Goal: Check status: Check status

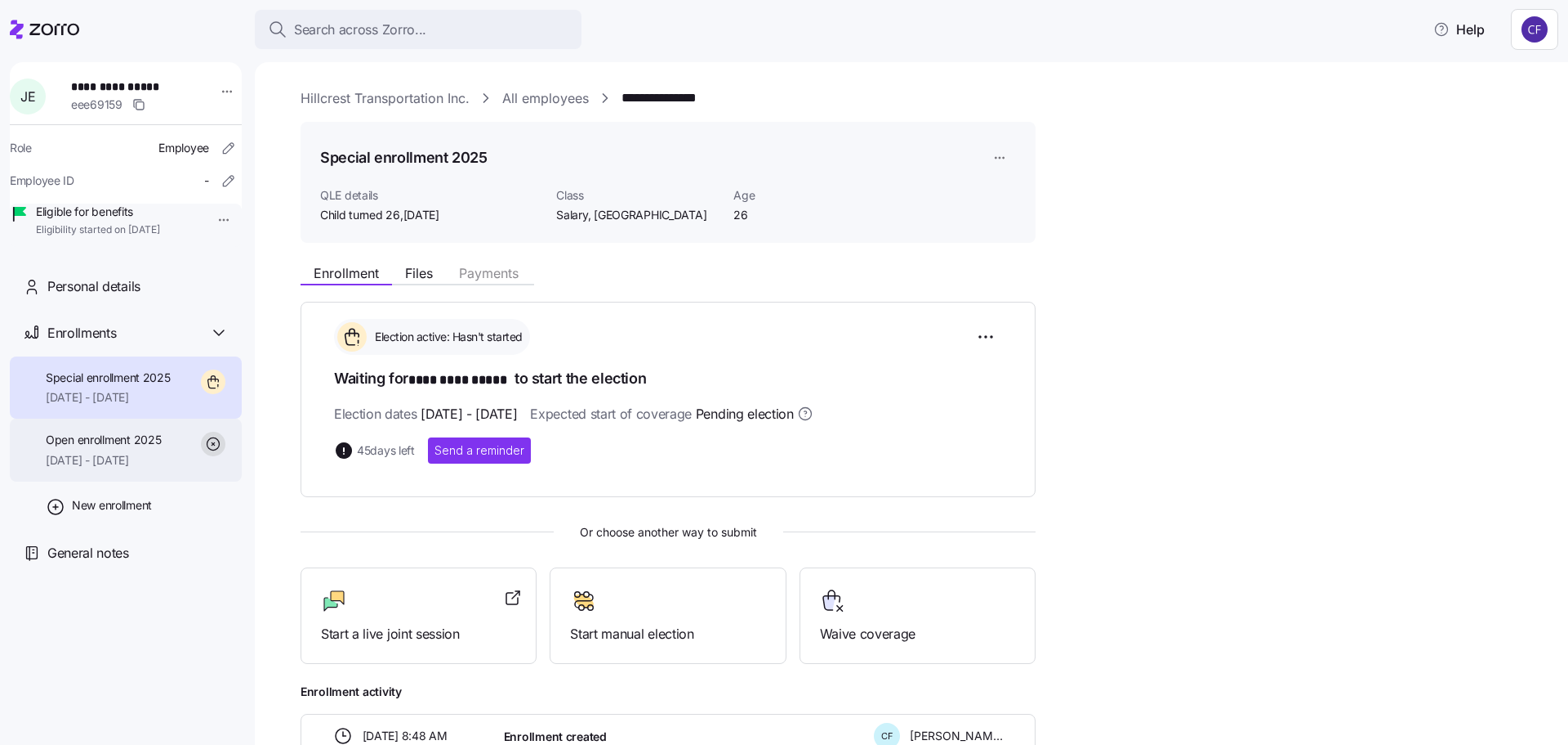
click at [101, 448] on span "Open enrollment 2025" at bounding box center [103, 439] width 115 height 16
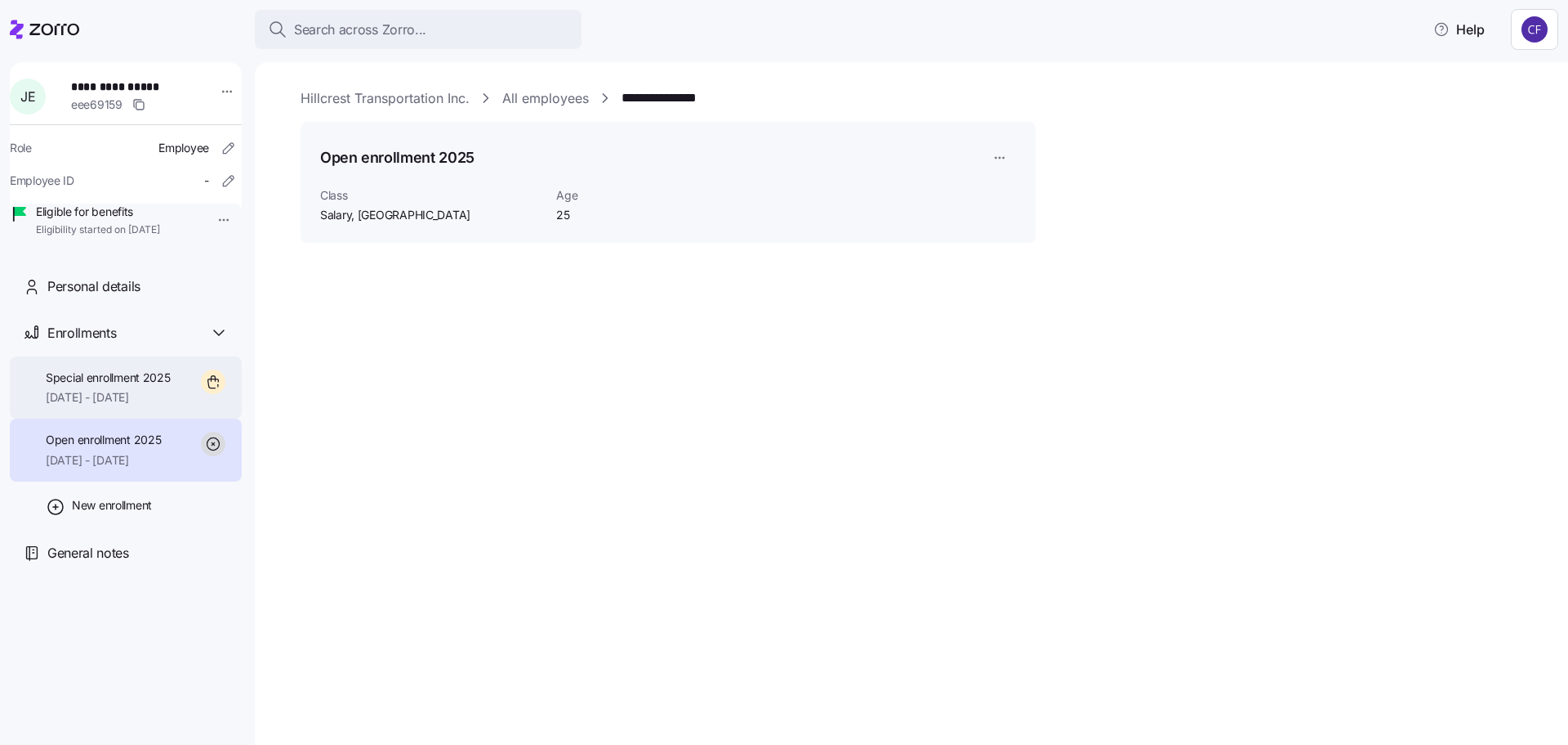
click at [97, 406] on span "[DATE] - [DATE]" at bounding box center [108, 396] width 125 height 16
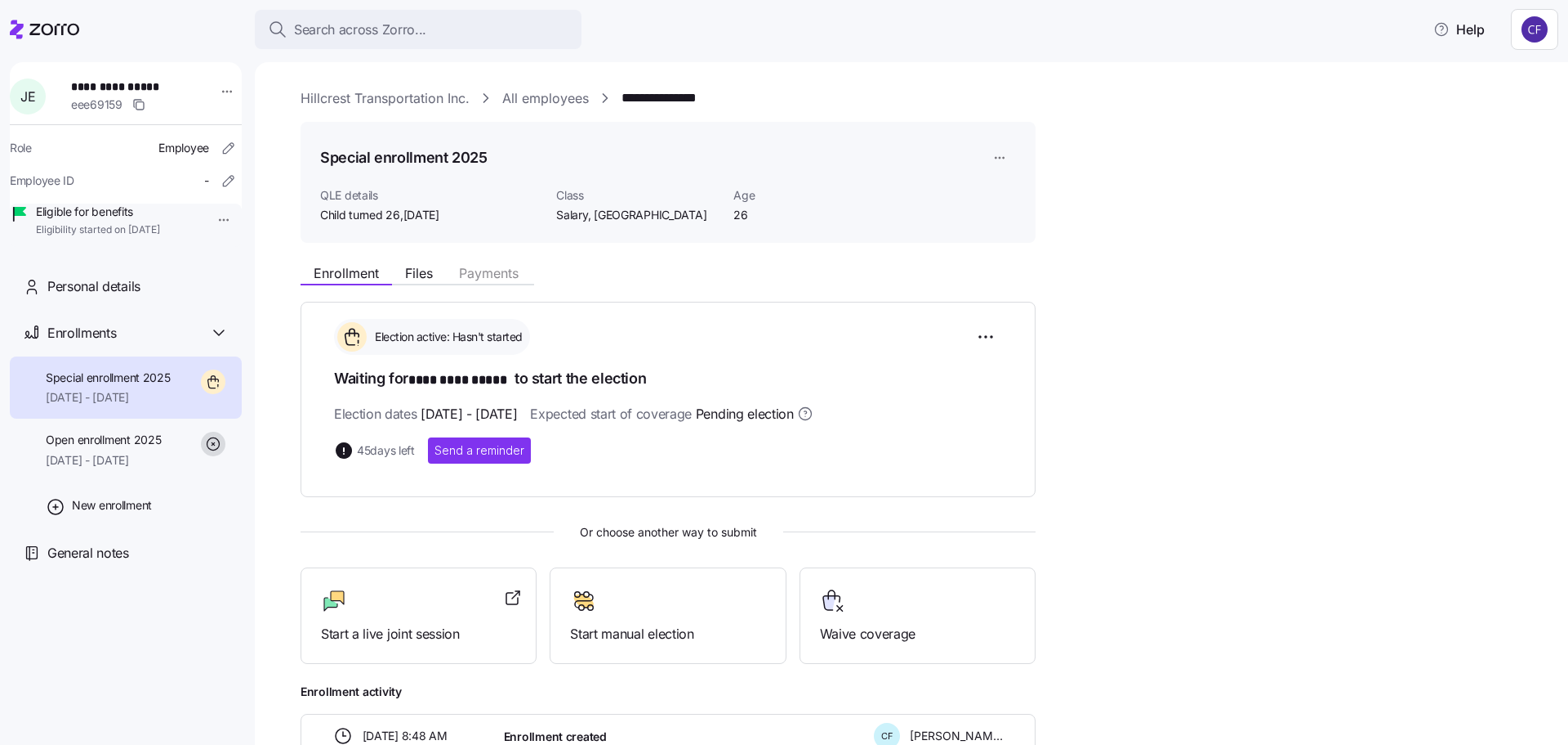
click at [418, 102] on link "Hillcrest Transportation Inc." at bounding box center [386, 99] width 169 height 21
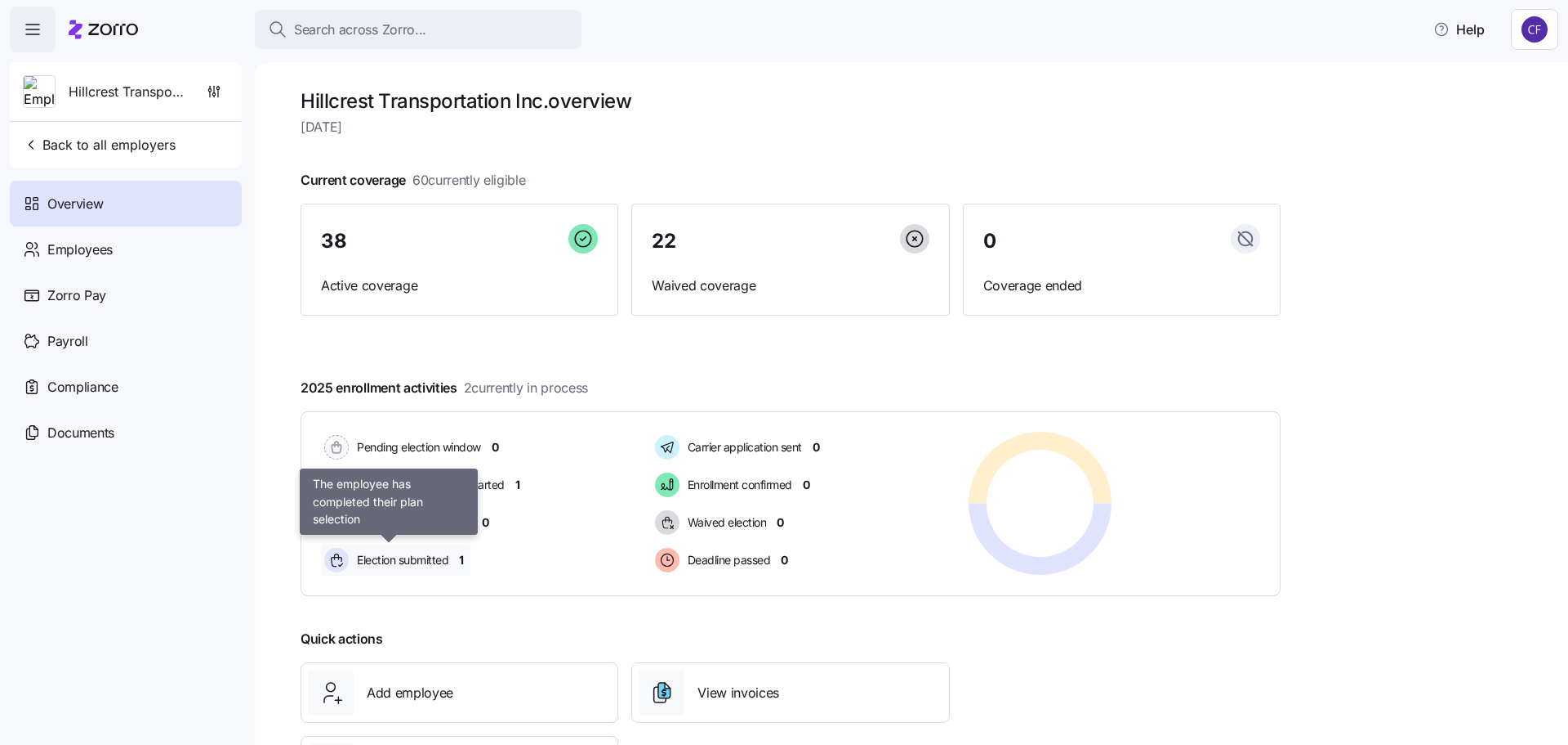
click at [413, 565] on span "Election submitted" at bounding box center [400, 560] width 96 height 16
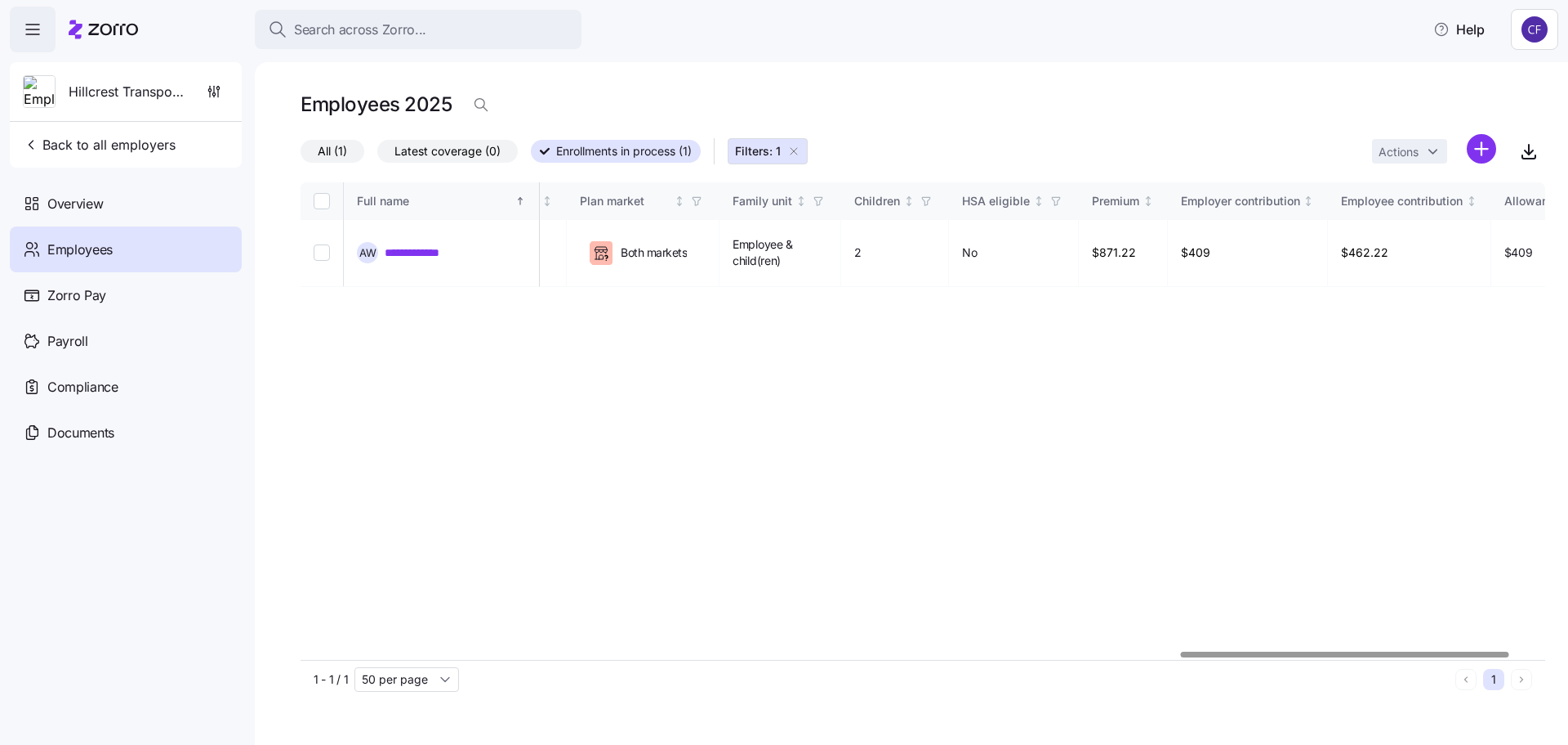
scroll to position [0, 3467]
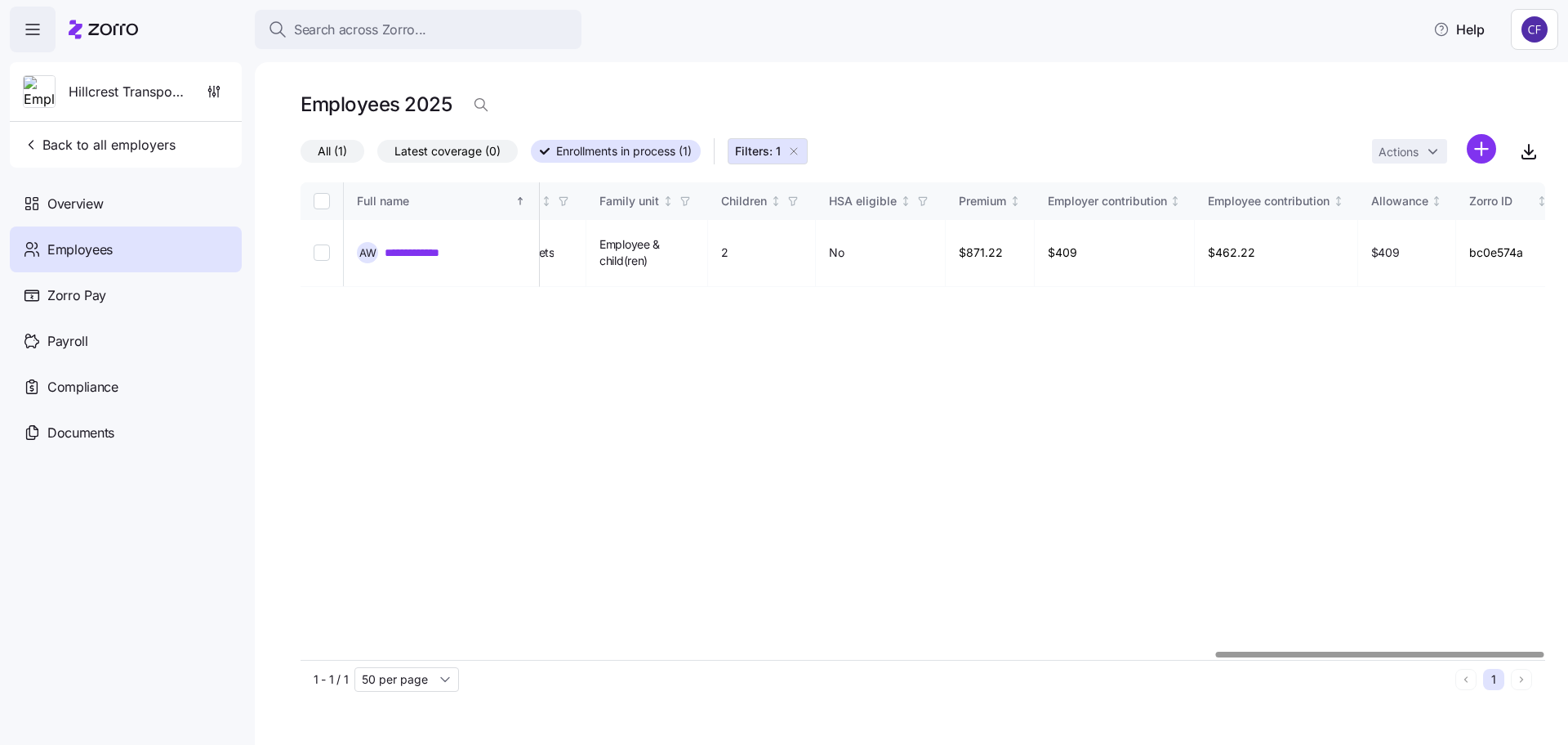
click at [1447, 658] on div at bounding box center [1381, 654] width 329 height 6
click at [407, 246] on link "**********" at bounding box center [422, 252] width 74 height 16
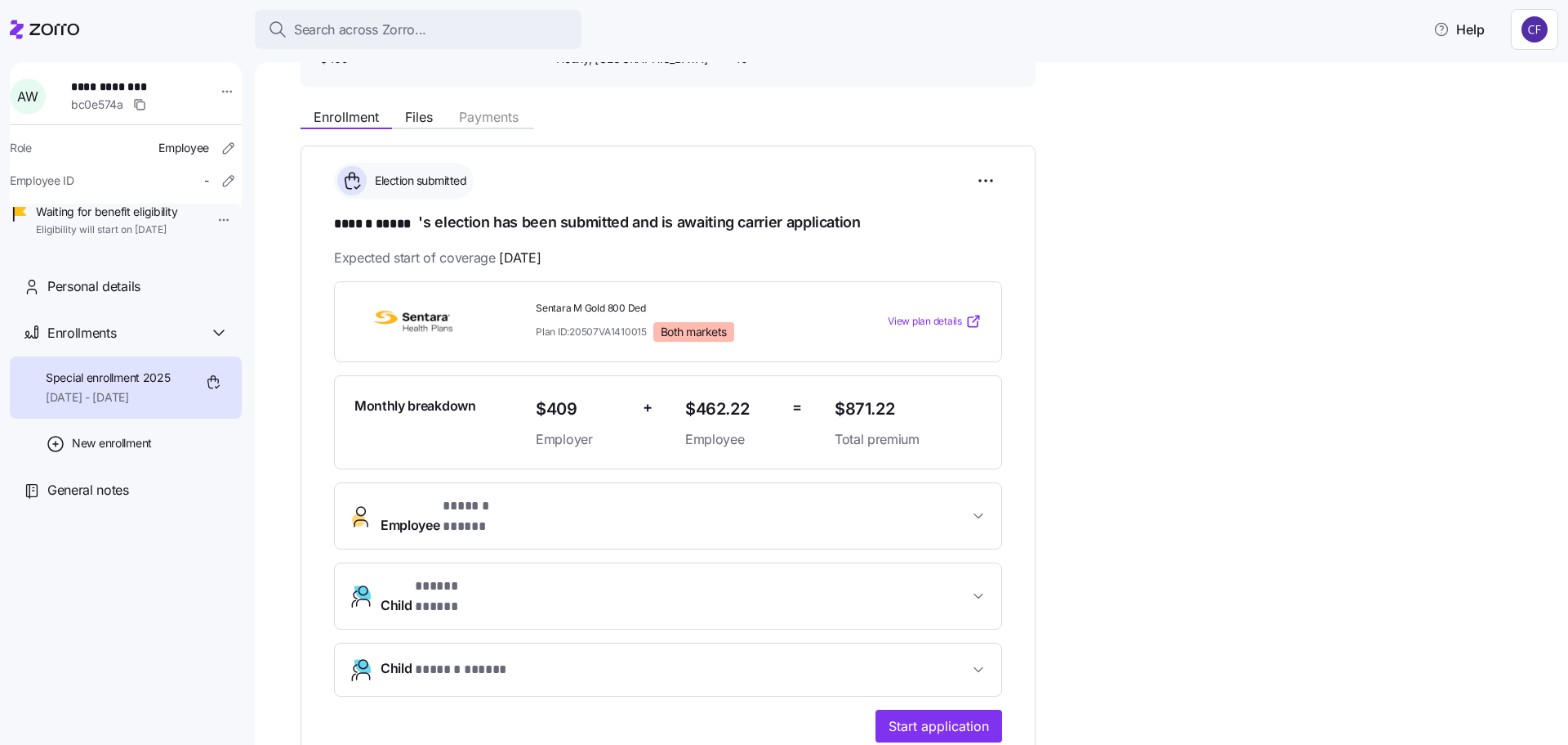
scroll to position [245, 0]
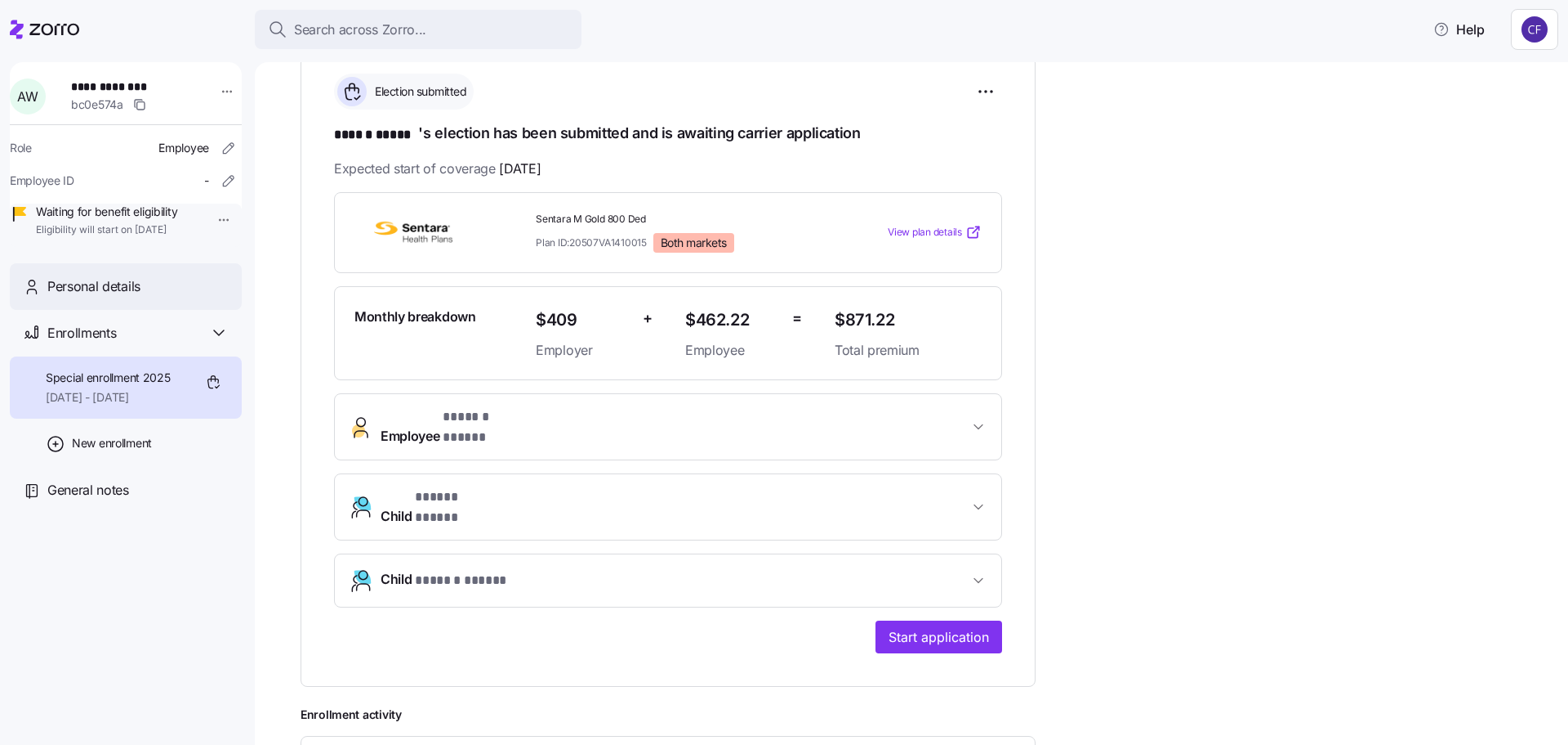
click at [117, 296] on span "Personal details" at bounding box center [94, 287] width 93 height 21
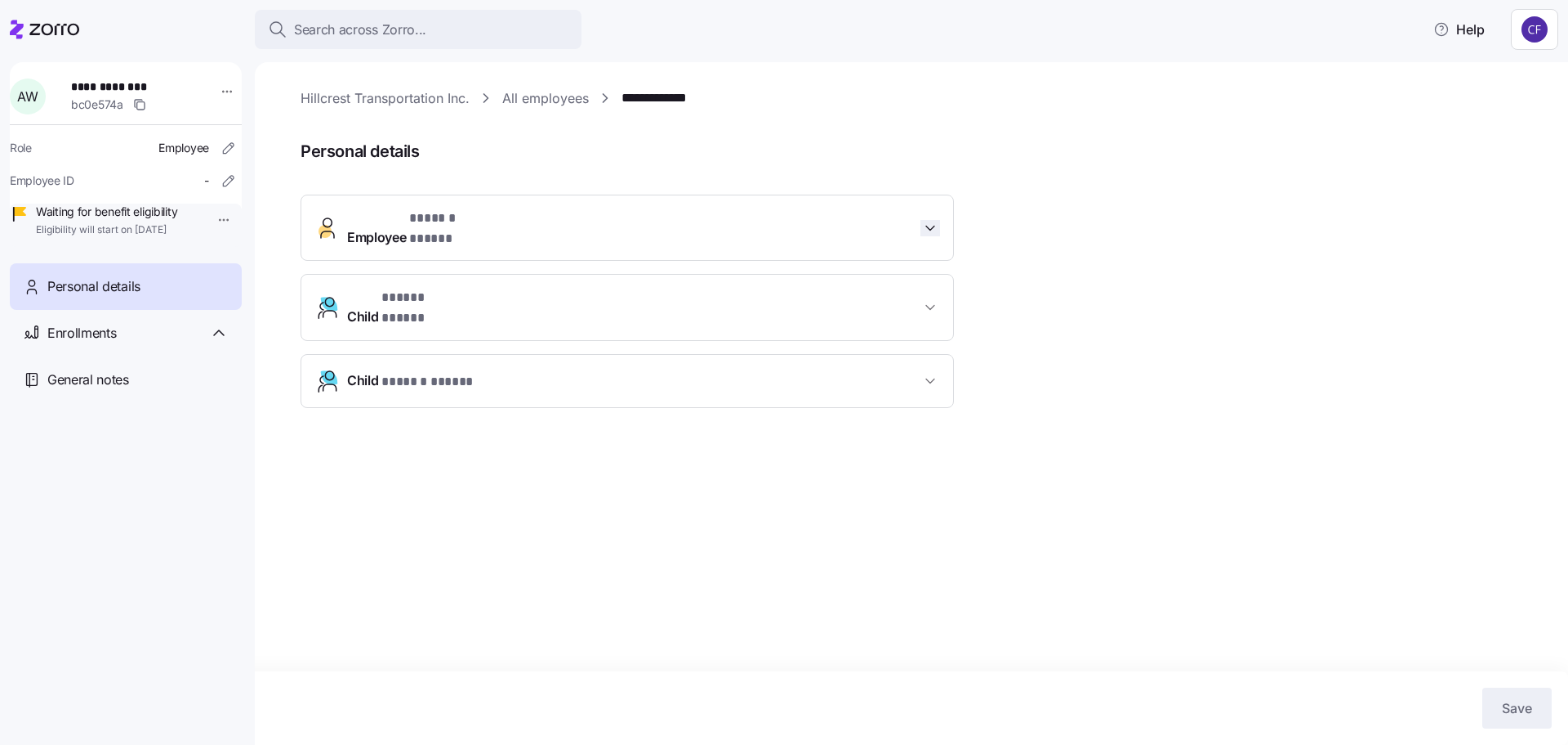
click at [924, 220] on icon "button" at bounding box center [930, 227] width 16 height 16
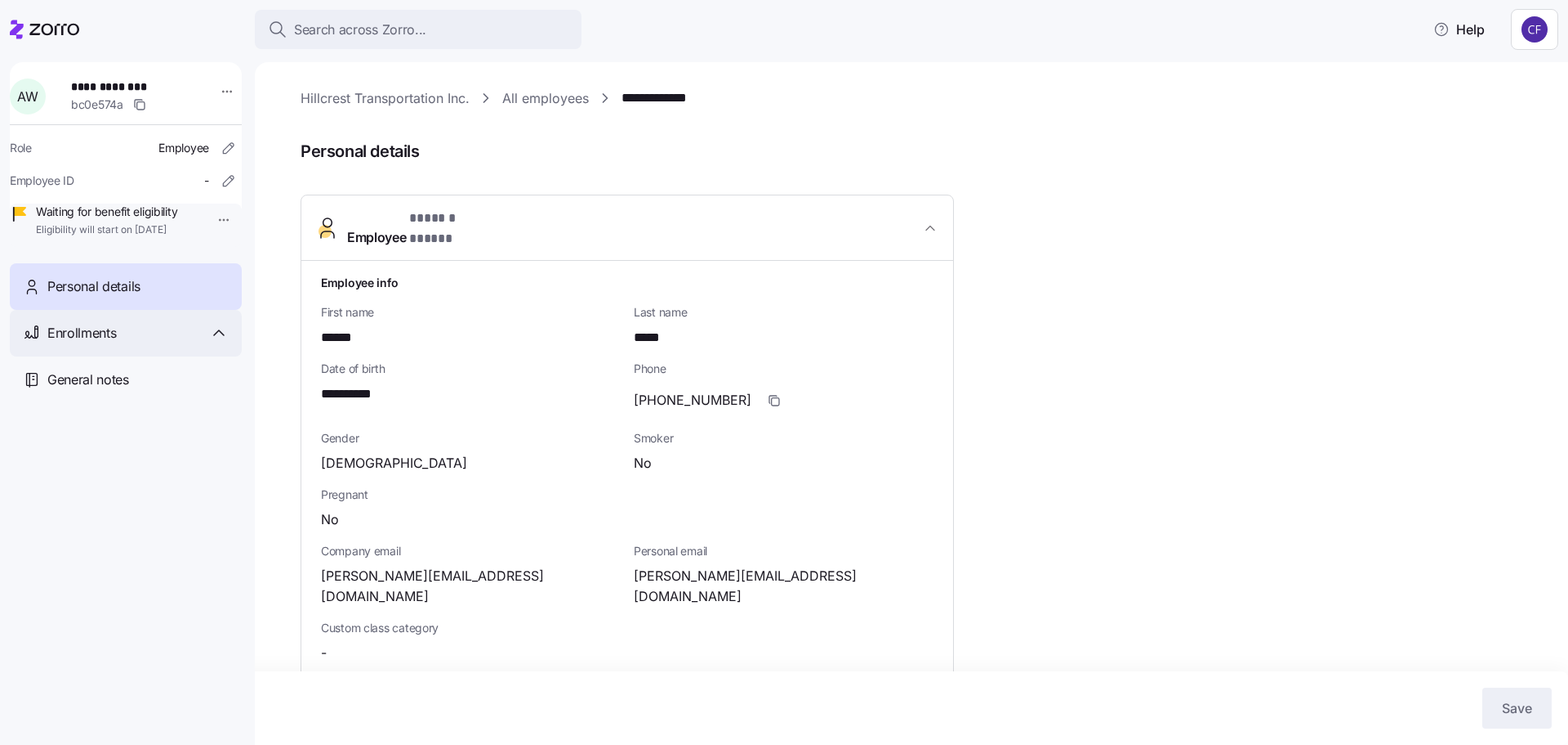
click at [96, 343] on span "Enrollments" at bounding box center [82, 334] width 68 height 21
click at [96, 386] on span "Special enrollment 2025" at bounding box center [108, 377] width 125 height 16
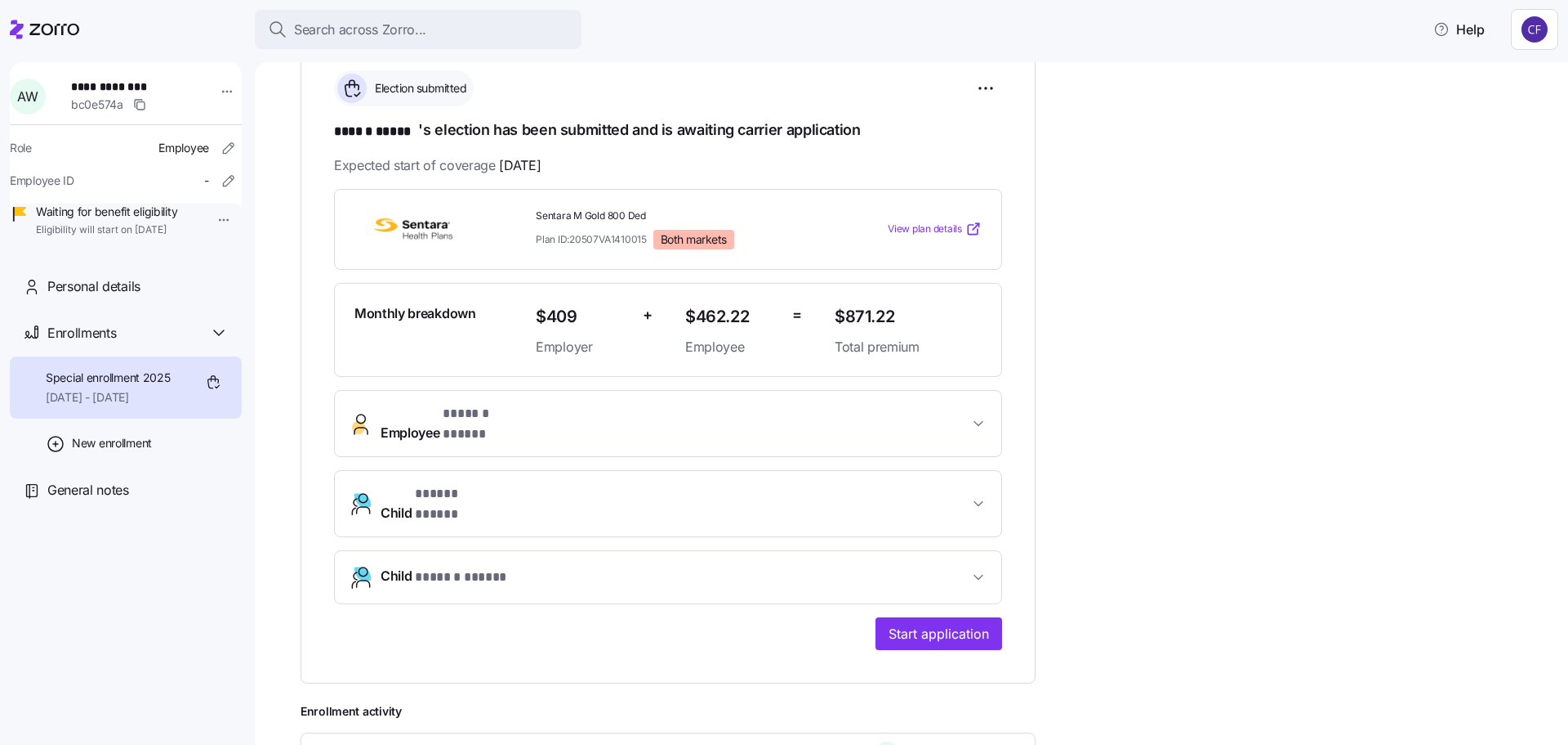
scroll to position [242, 0]
